Goal: Task Accomplishment & Management: Manage account settings

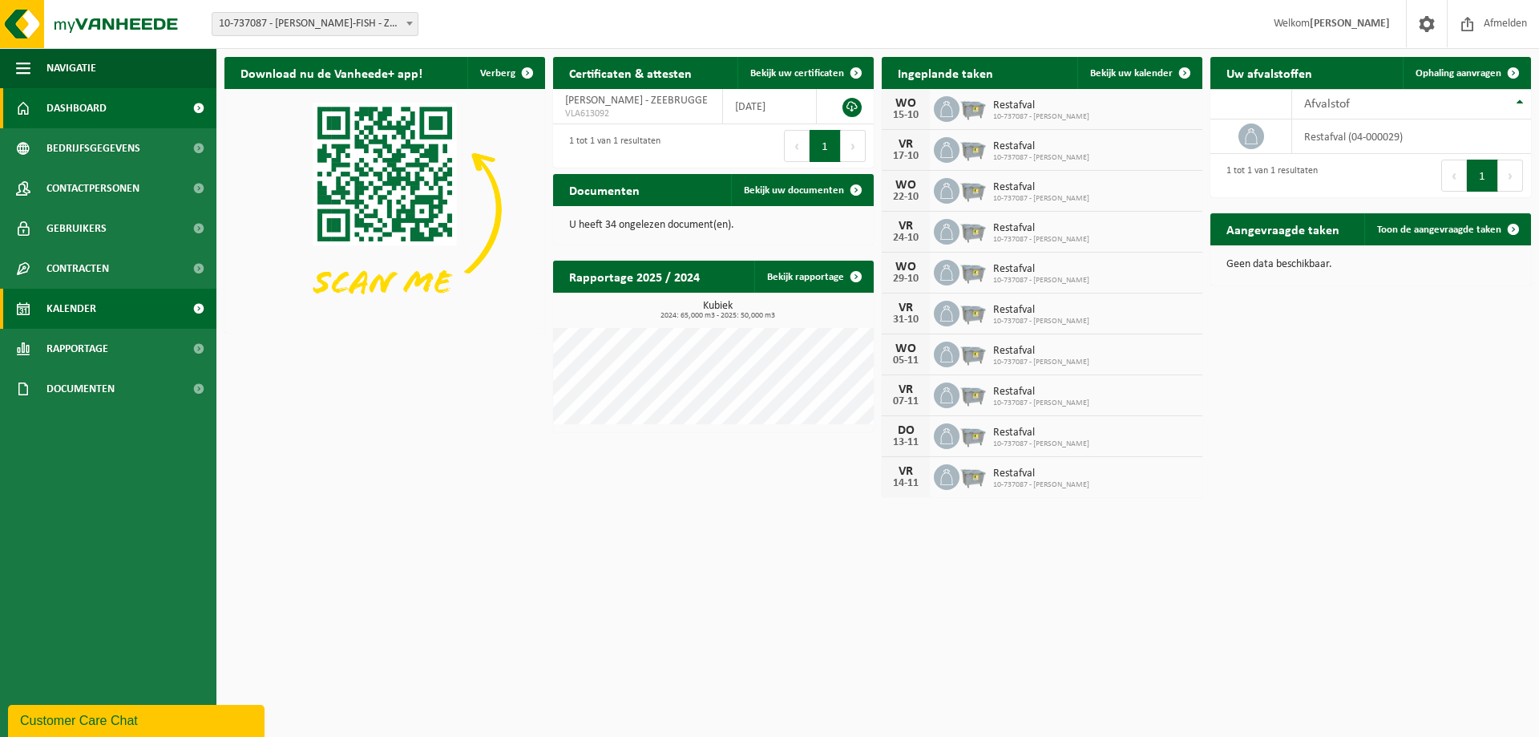
click at [73, 309] on span "Kalender" at bounding box center [71, 309] width 50 height 40
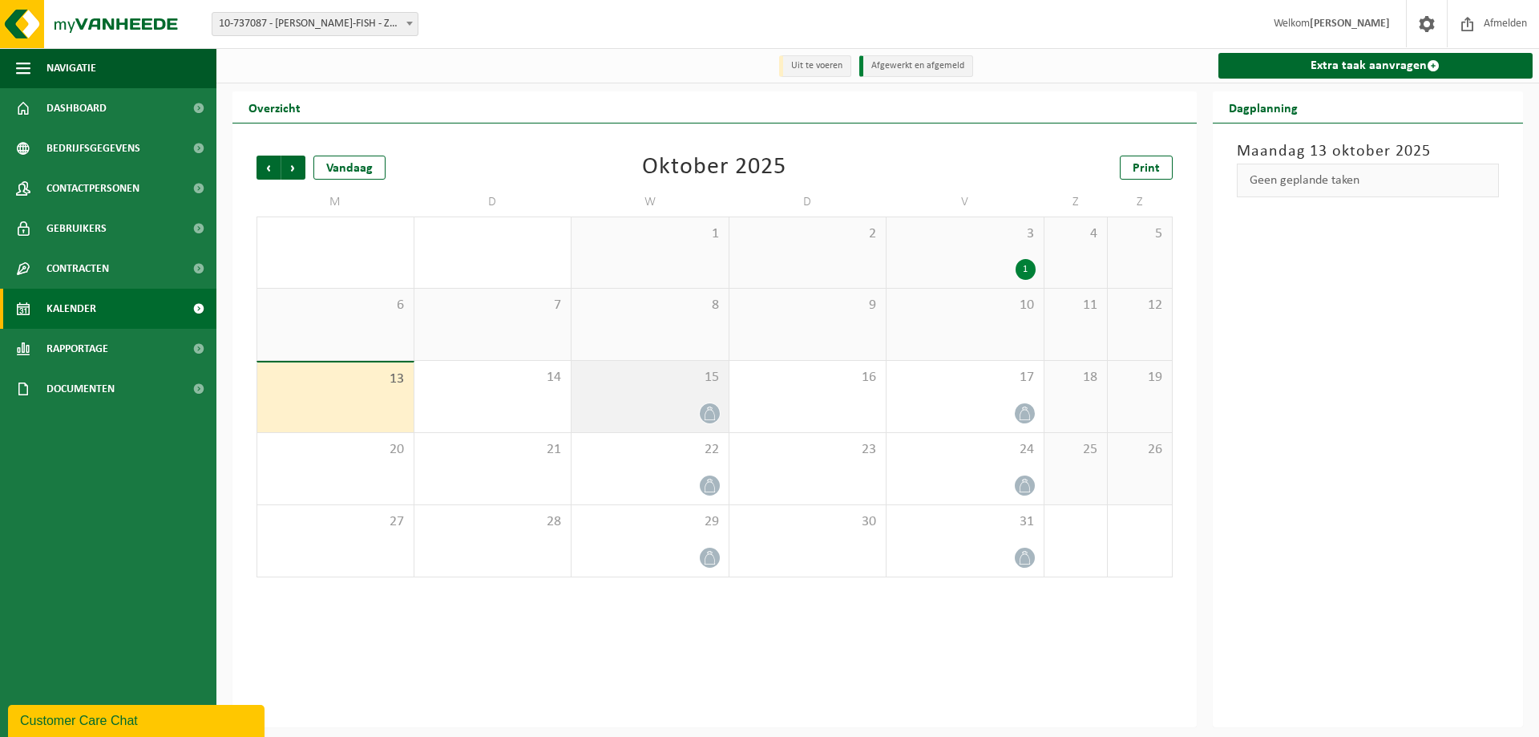
click at [660, 403] on div at bounding box center [650, 413] width 141 height 22
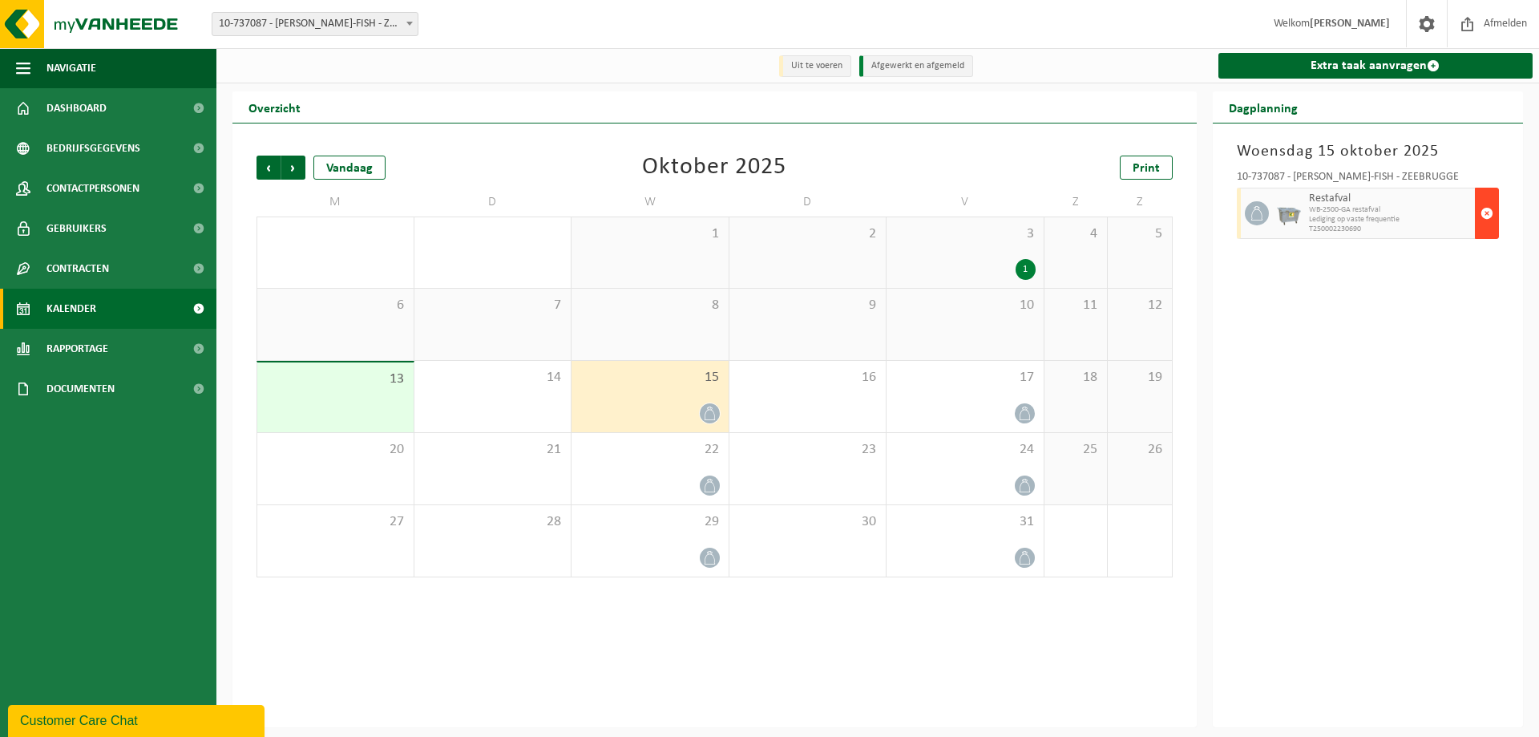
click at [1491, 224] on span "button" at bounding box center [1487, 213] width 13 height 32
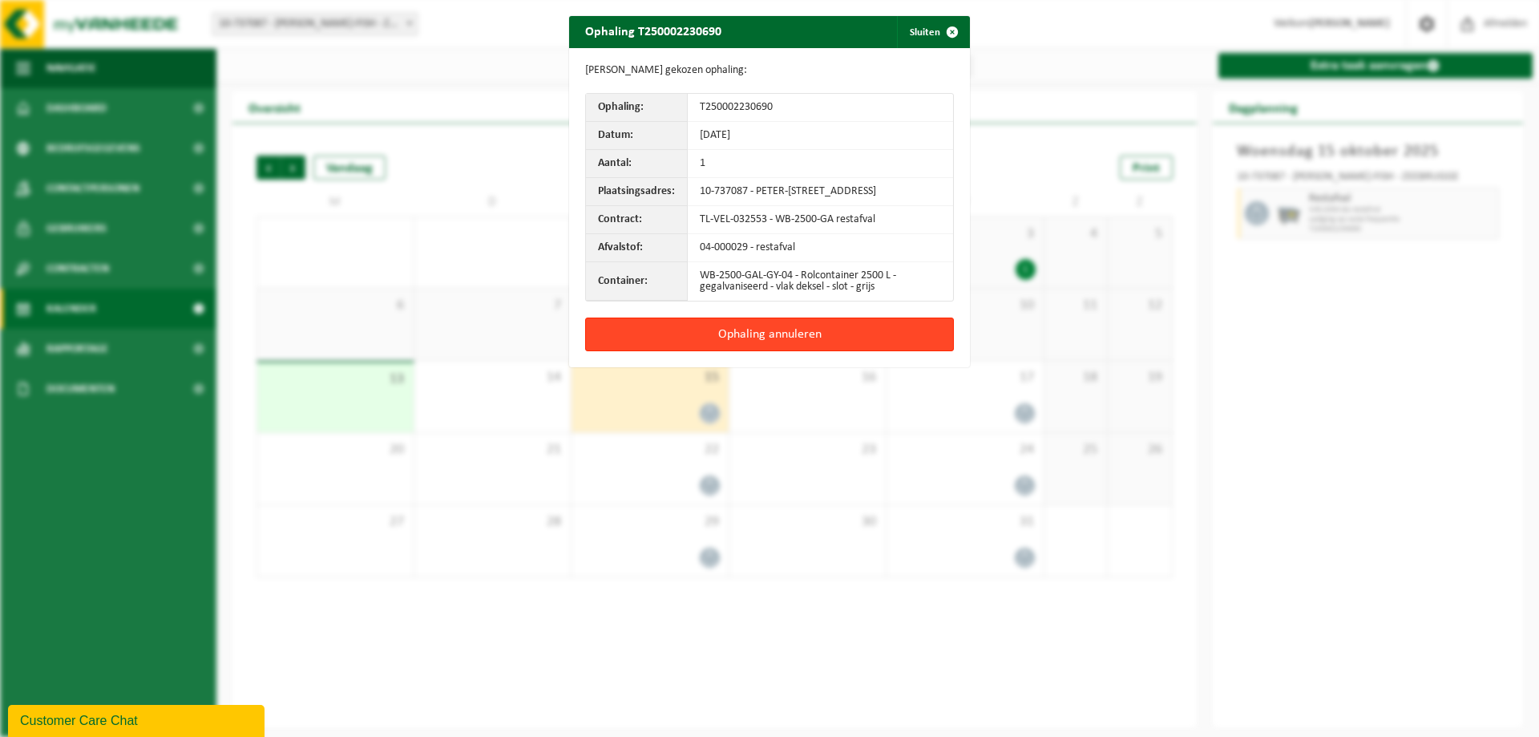
click at [741, 351] on button "Ophaling annuleren" at bounding box center [769, 334] width 369 height 34
